Goal: Task Accomplishment & Management: Complete application form

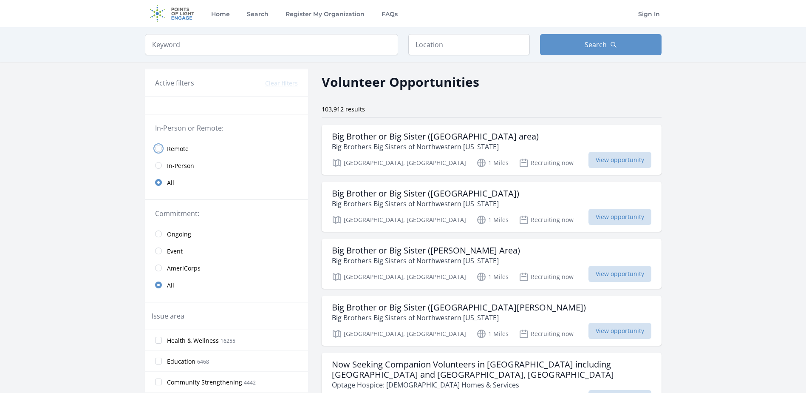
click at [160, 148] on input "radio" at bounding box center [158, 148] width 7 height 7
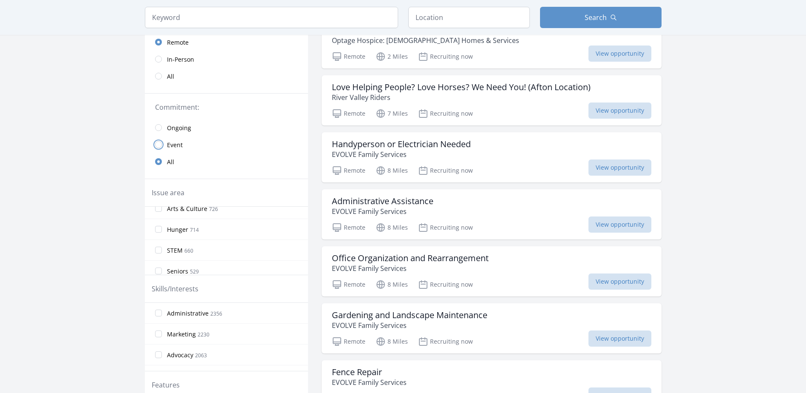
scroll to position [170, 0]
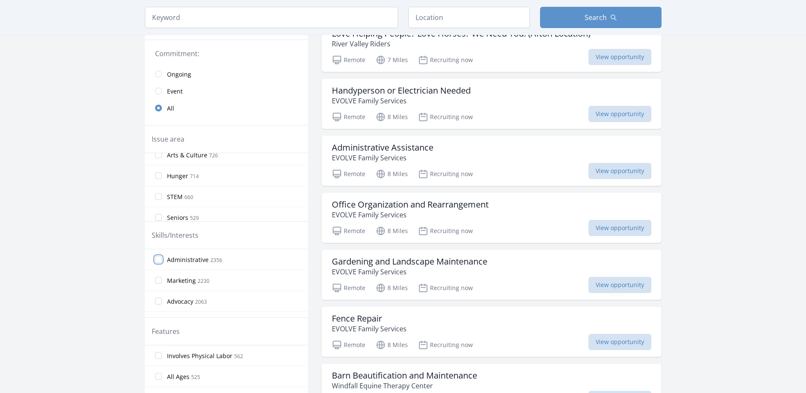
click at [159, 258] on input "Administrative 2356" at bounding box center [158, 259] width 7 height 7
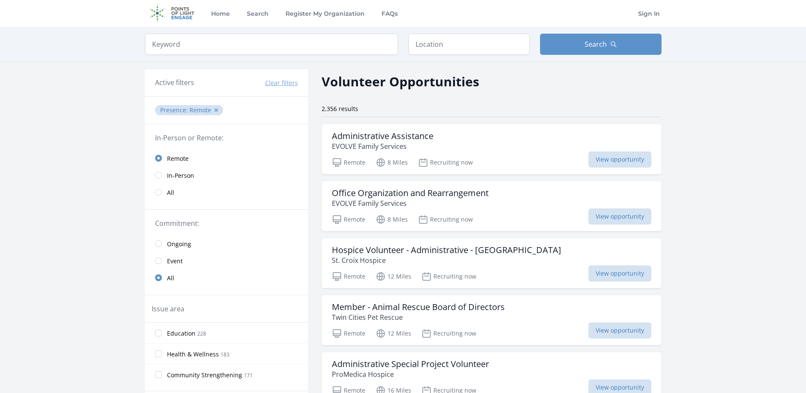
scroll to position [0, 0]
click at [628, 277] on span "View opportunity" at bounding box center [620, 274] width 63 height 16
